Goal: Transaction & Acquisition: Purchase product/service

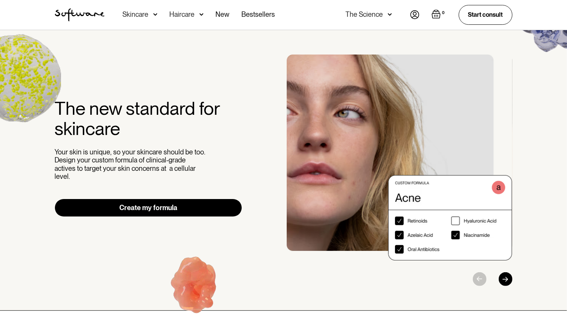
click at [138, 9] on div "Skincare" at bounding box center [140, 15] width 35 height 30
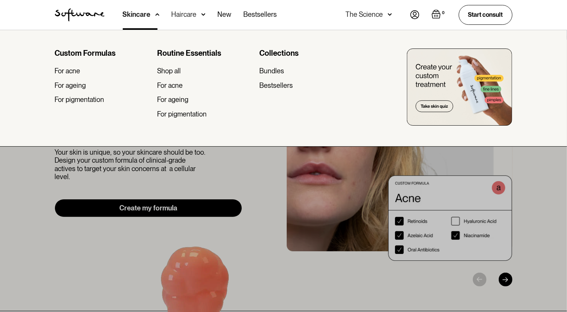
click at [151, 13] on div "Haircare" at bounding box center [137, 15] width 28 height 8
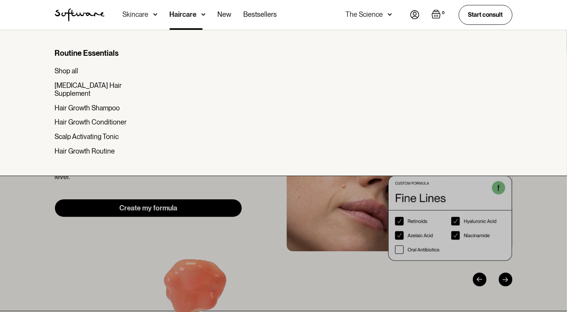
click at [147, 15] on div "Skincare" at bounding box center [136, 15] width 26 height 8
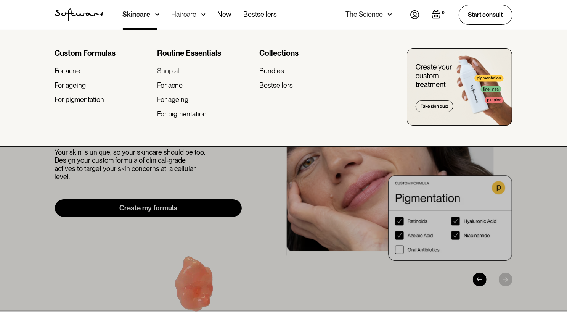
click at [181, 72] on div "Shop all" at bounding box center [169, 71] width 24 height 8
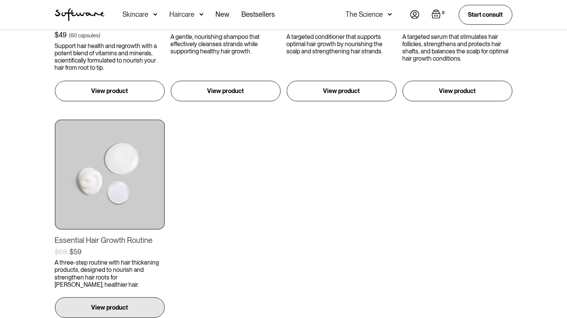
scroll to position [229, 0]
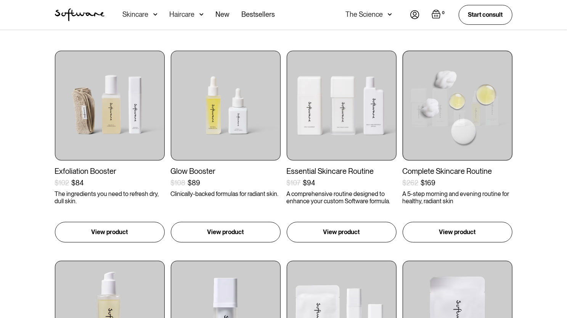
scroll to position [38, 0]
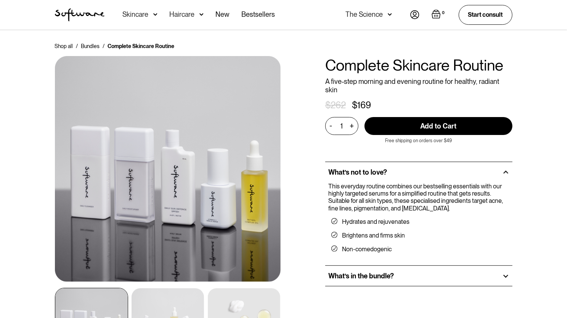
click at [434, 118] on input "Add to Cart" at bounding box center [439, 126] width 148 height 18
type input "Add to Cart"
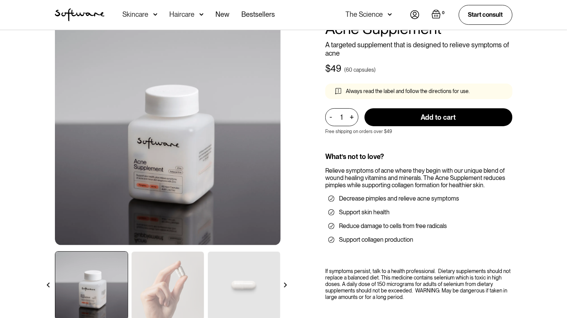
scroll to position [76, 0]
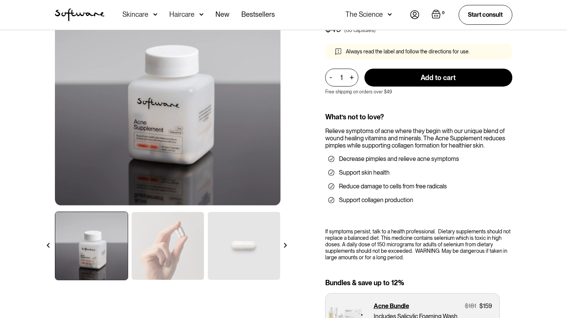
drag, startPoint x: 151, startPoint y: 257, endPoint x: 155, endPoint y: 253, distance: 5.1
click at [151, 257] on img at bounding box center [168, 246] width 73 height 68
drag, startPoint x: 251, startPoint y: 248, endPoint x: 251, endPoint y: 244, distance: 4.2
click at [251, 248] on img at bounding box center [244, 246] width 73 height 68
click at [187, 243] on img at bounding box center [168, 246] width 73 height 68
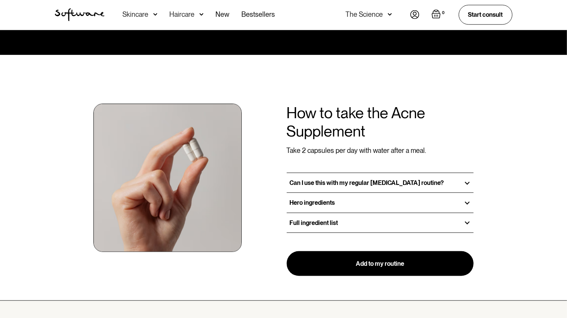
scroll to position [572, 0]
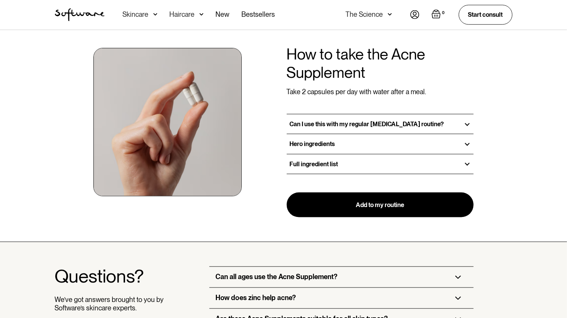
click at [304, 119] on div "Can I use this with my regular [MEDICAL_DATA] routine?" at bounding box center [380, 123] width 187 height 19
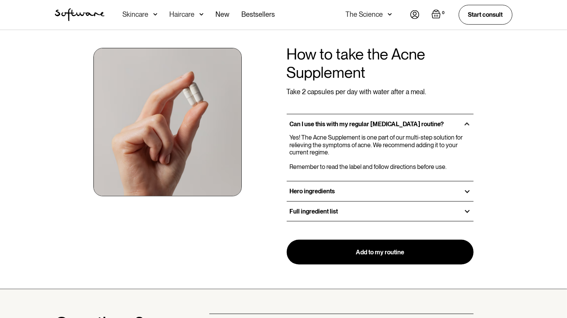
click at [304, 119] on div "Can I use this with my regular [MEDICAL_DATA] routine?" at bounding box center [380, 123] width 187 height 19
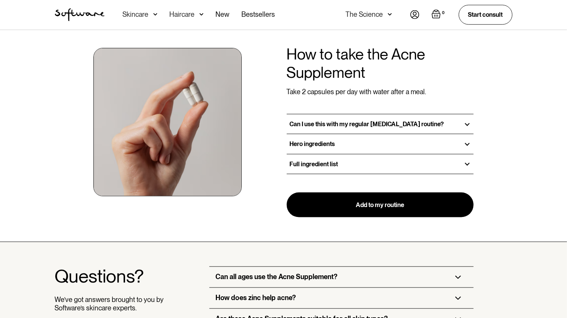
click at [323, 150] on div "Hero ingredients" at bounding box center [380, 143] width 187 height 19
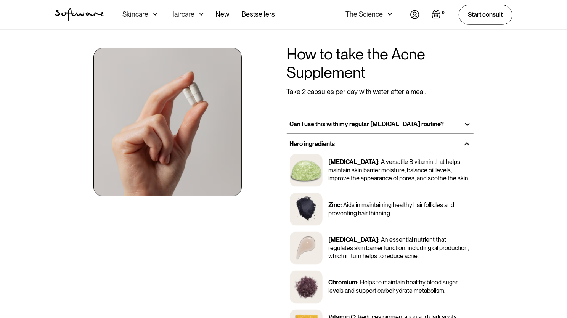
click at [323, 149] on div "Hero ingredients" at bounding box center [380, 143] width 187 height 19
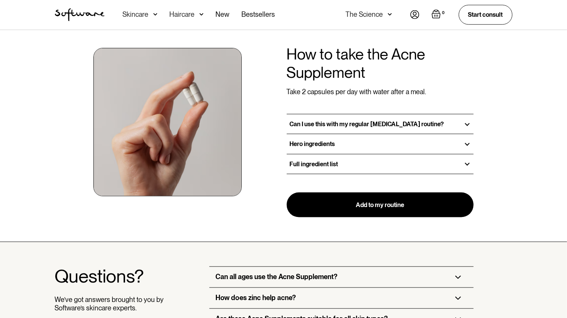
click at [314, 164] on h3 "Full ingredient list" at bounding box center [314, 164] width 48 height 7
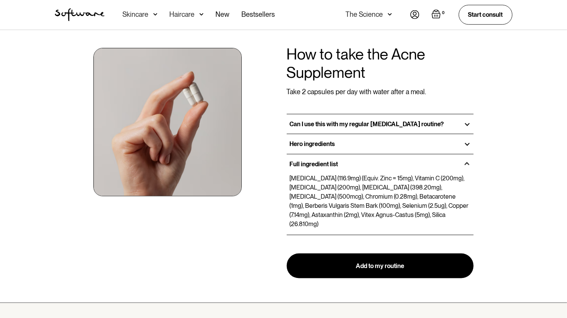
click at [314, 164] on h3 "Full ingredient list" at bounding box center [314, 164] width 48 height 7
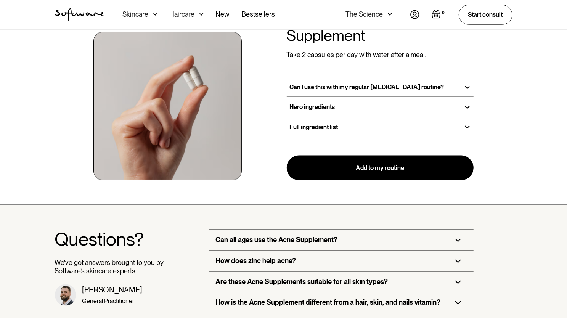
scroll to position [763, 0]
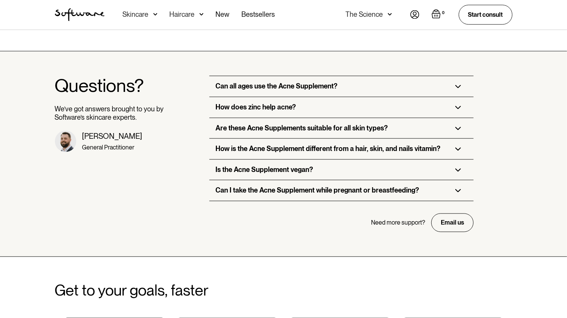
click at [271, 86] on h3 "Can all ages use the Acne Supplement?" at bounding box center [277, 86] width 122 height 8
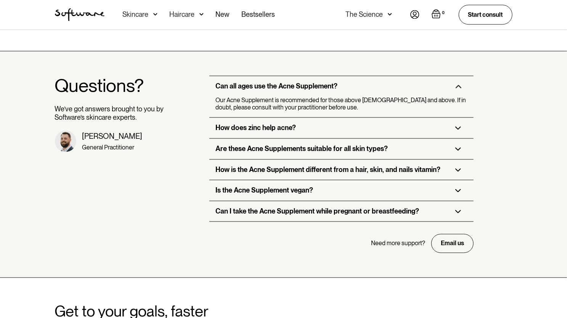
click at [348, 126] on div "How does zinc help acne?" at bounding box center [342, 128] width 264 height 21
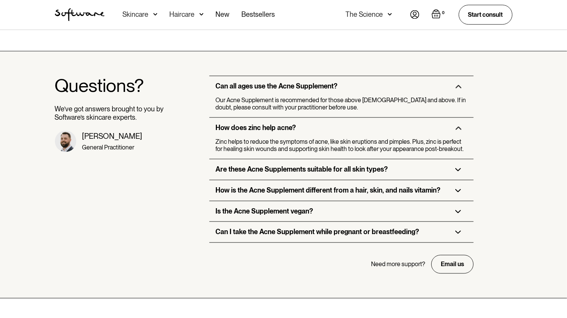
click at [338, 93] on div "Can all ages use the Acne Supplement?" at bounding box center [342, 86] width 264 height 21
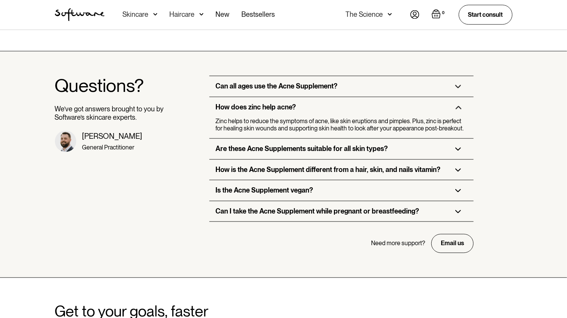
click at [340, 111] on div "How does zinc help acne?" at bounding box center [342, 107] width 264 height 21
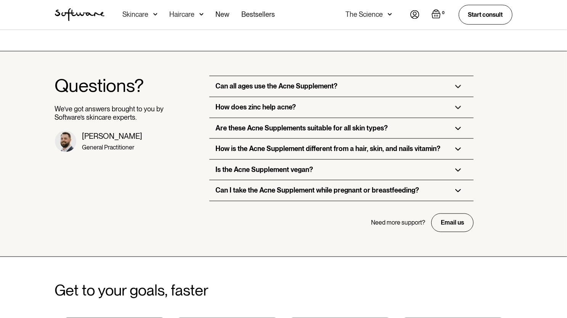
click at [338, 124] on h3 "Are these Acne Supplements suitable for all skin types?" at bounding box center [302, 128] width 172 height 8
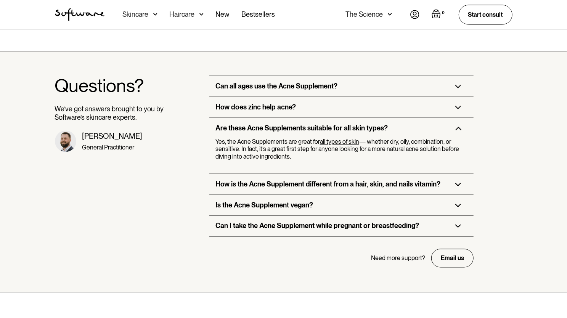
click at [338, 124] on h3 "Are these Acne Supplements suitable for all skin types?" at bounding box center [302, 128] width 172 height 8
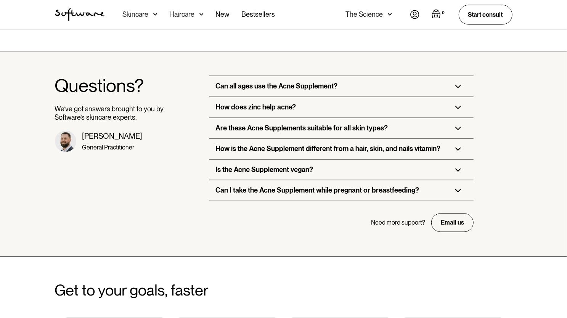
click at [334, 147] on h3 "How is the Acne Supplement different from a hair, skin, and nails vitamin?" at bounding box center [328, 149] width 225 height 8
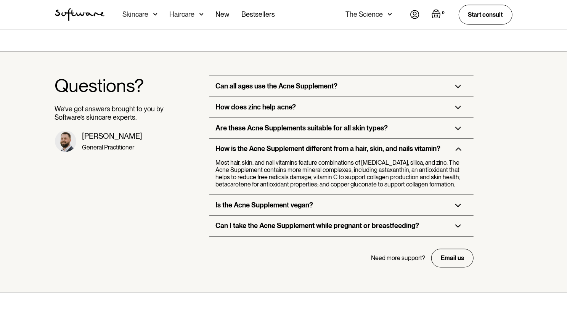
click at [334, 147] on h3 "How is the Acne Supplement different from a hair, skin, and nails vitamin?" at bounding box center [328, 149] width 225 height 8
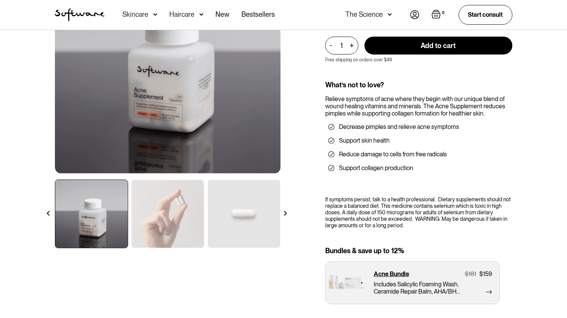
scroll to position [0, 0]
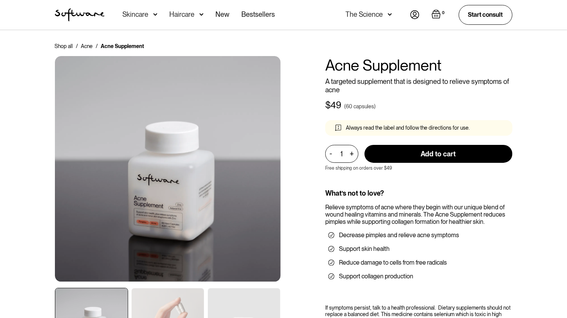
click at [423, 152] on input "Add to cart" at bounding box center [439, 154] width 148 height 18
type input "Add to cart"
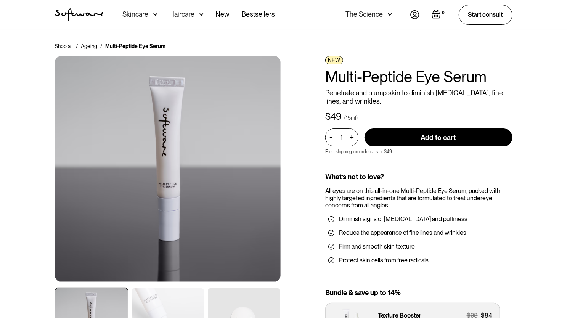
click at [398, 142] on input "Add to cart" at bounding box center [439, 138] width 148 height 18
type input "Add to cart"
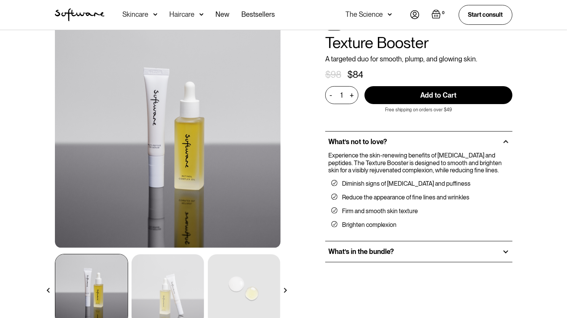
scroll to position [76, 0]
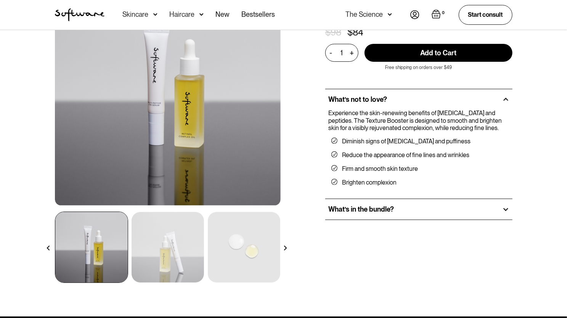
drag, startPoint x: 179, startPoint y: 240, endPoint x: 183, endPoint y: 238, distance: 4.8
click at [179, 240] on img at bounding box center [168, 247] width 73 height 71
click at [160, 84] on img at bounding box center [168, 93] width 226 height 226
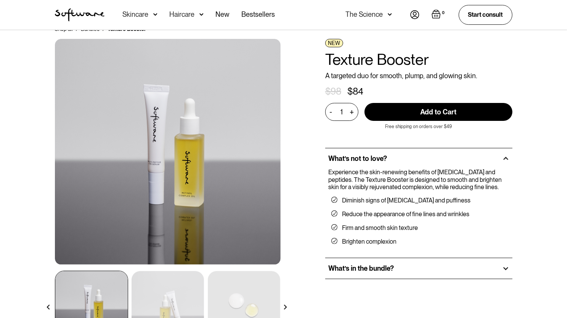
scroll to position [0, 0]
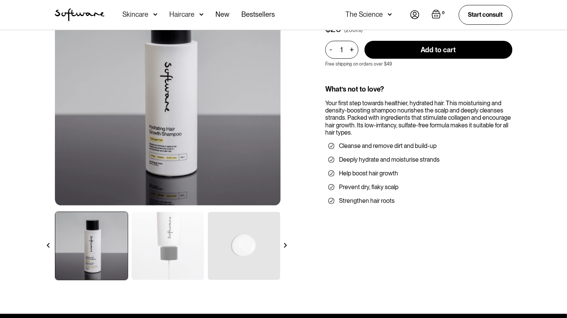
click at [161, 250] on img at bounding box center [168, 246] width 73 height 68
click at [98, 249] on img at bounding box center [91, 246] width 73 height 68
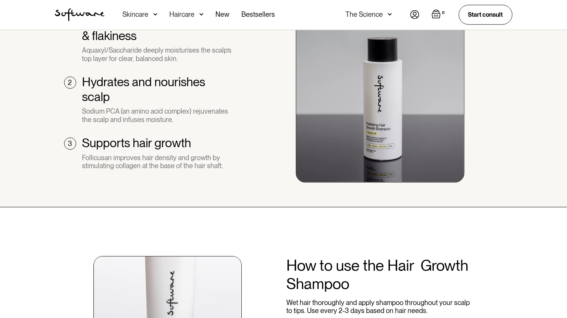
scroll to position [801, 0]
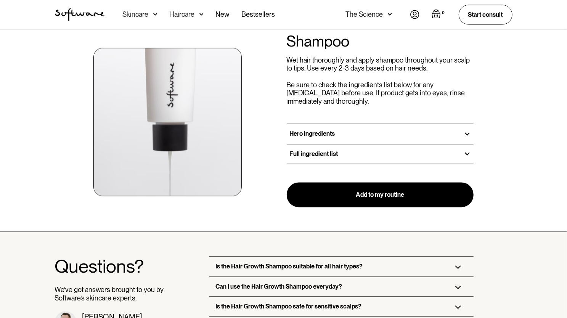
click at [330, 155] on h3 "Full ingredient list" at bounding box center [314, 154] width 48 height 7
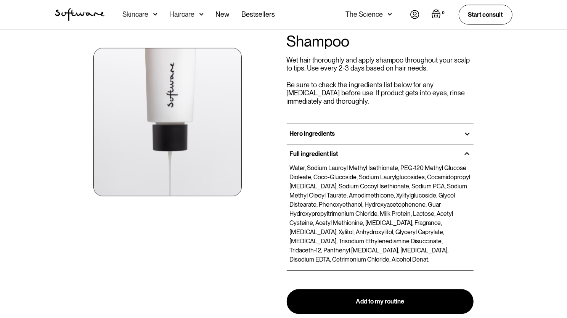
click at [330, 155] on h3 "Full ingredient list" at bounding box center [314, 154] width 48 height 7
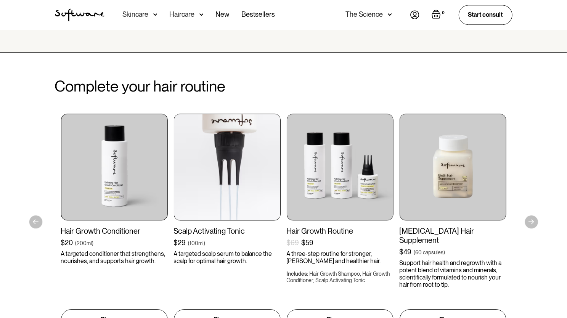
scroll to position [916, 0]
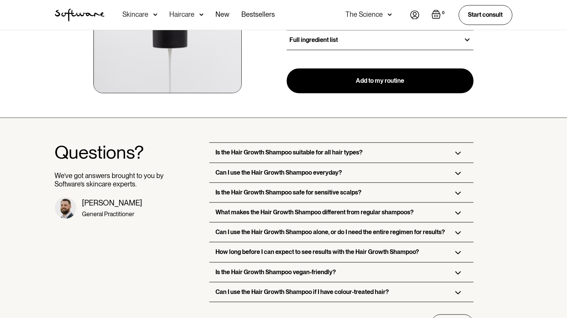
click at [293, 155] on div "Is the Hair Growth Shampoo suitable for all hair types?" at bounding box center [342, 152] width 264 height 19
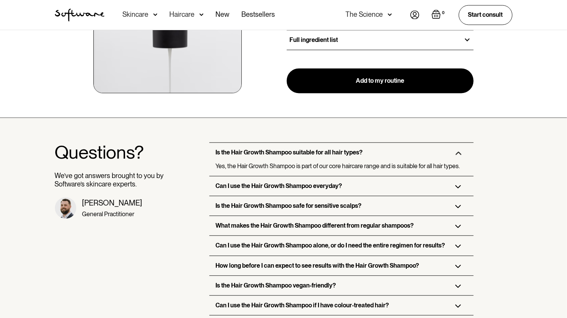
scroll to position [954, 0]
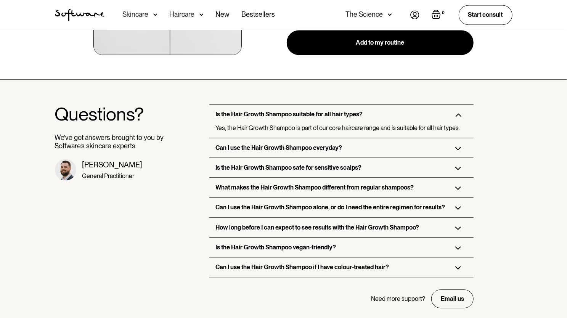
click at [299, 170] on div "Is the Hair Growth Shampoo safe for sensitive scalps?" at bounding box center [342, 167] width 264 height 19
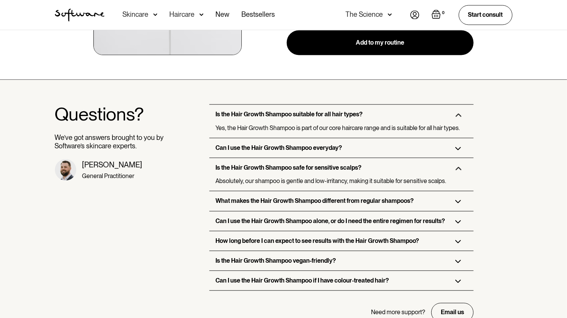
click at [379, 197] on h3 "What makes the Hair Growth Shampoo different from regular shampoos?" at bounding box center [315, 200] width 198 height 7
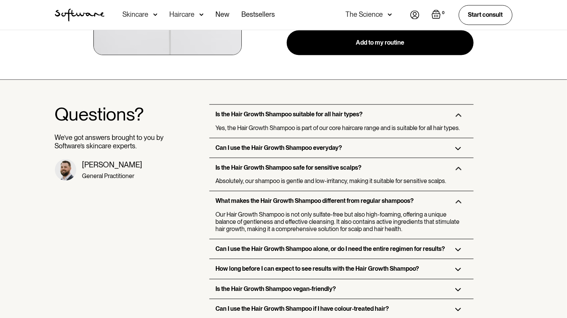
click at [379, 197] on h3 "What makes the Hair Growth Shampoo different from regular shampoos?" at bounding box center [315, 200] width 198 height 7
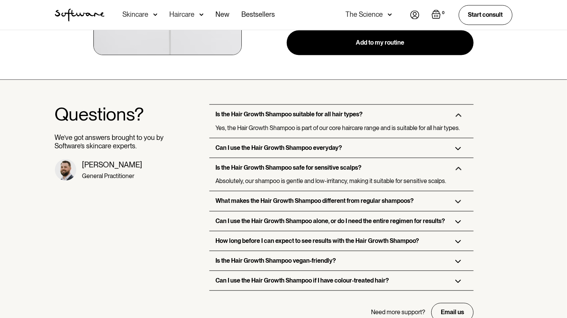
click at [338, 220] on h3 "Can I use the Hair Growth Shampoo alone, or do I need the entire regimen for re…" at bounding box center [331, 221] width 230 height 7
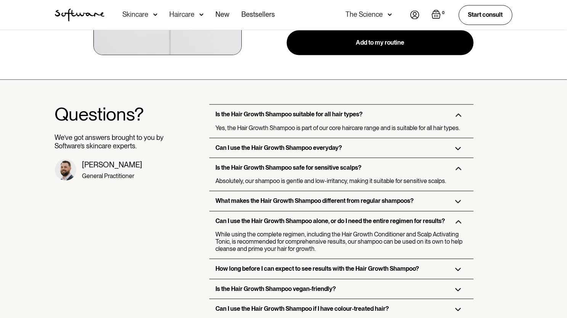
click at [339, 219] on h3 "Can I use the Hair Growth Shampoo alone, or do I need the entire regimen for re…" at bounding box center [331, 221] width 230 height 7
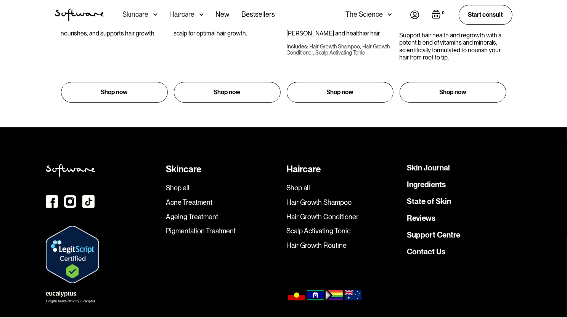
scroll to position [1496, 0]
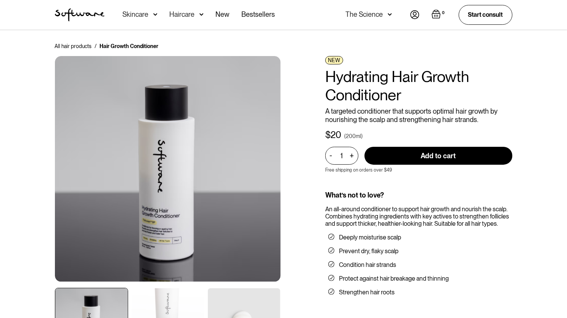
click at [160, 214] on img at bounding box center [168, 169] width 226 height 226
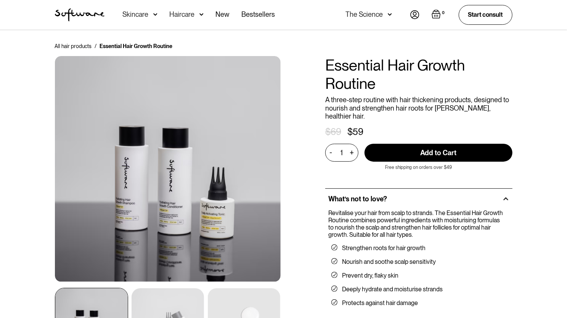
click at [422, 144] on input "Add to Cart" at bounding box center [439, 153] width 148 height 18
type input "Add to Cart"
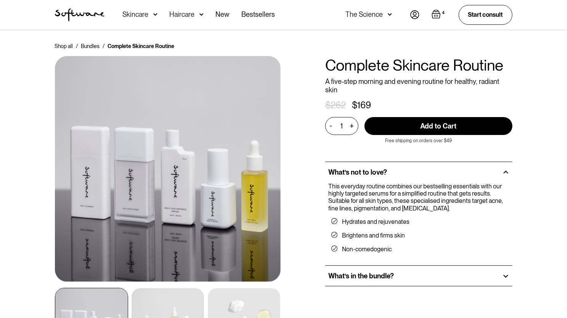
click at [433, 15] on img "Open cart containing 4 items" at bounding box center [436, 14] width 9 height 9
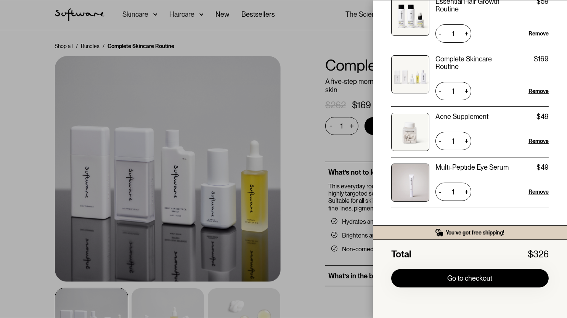
scroll to position [40, 0]
click at [331, 183] on div "Your Cart ( 4 items) Essential Hair Growth Routine $59 $59 1 + - Remove Complet…" at bounding box center [283, 159] width 567 height 318
